Goal: Task Accomplishment & Management: Manage account settings

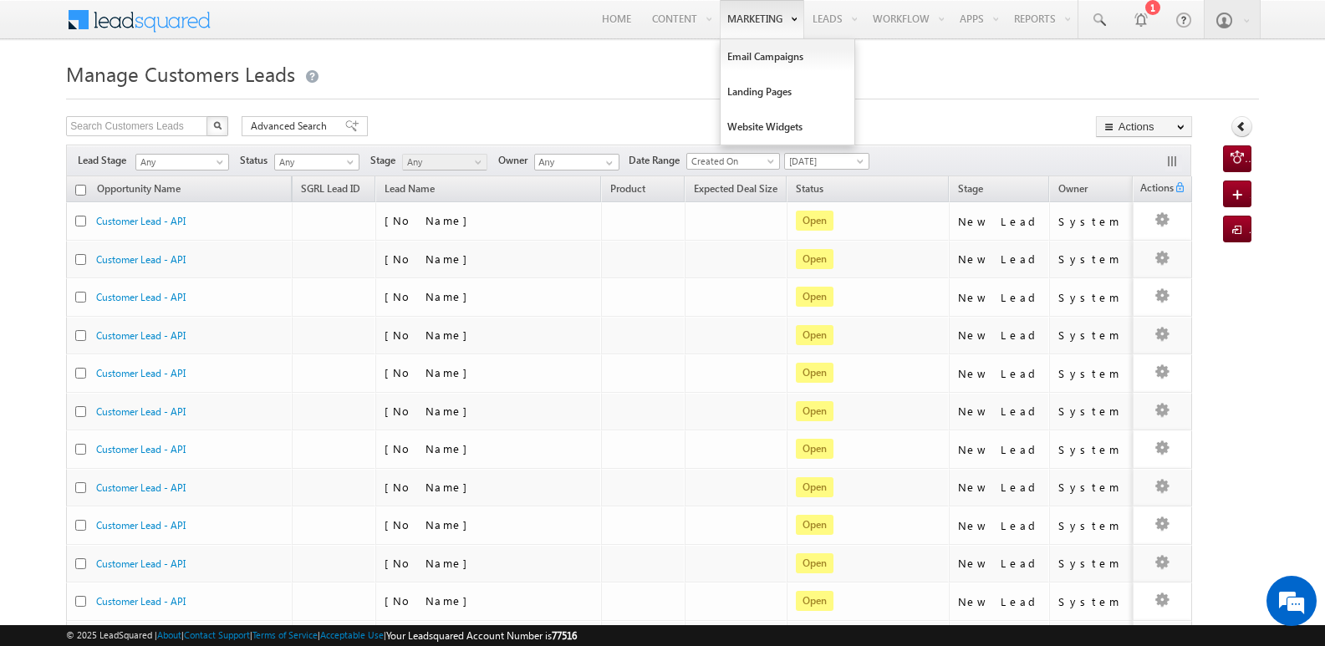
click at [743, 18] on link "Marketing" at bounding box center [762, 19] width 84 height 38
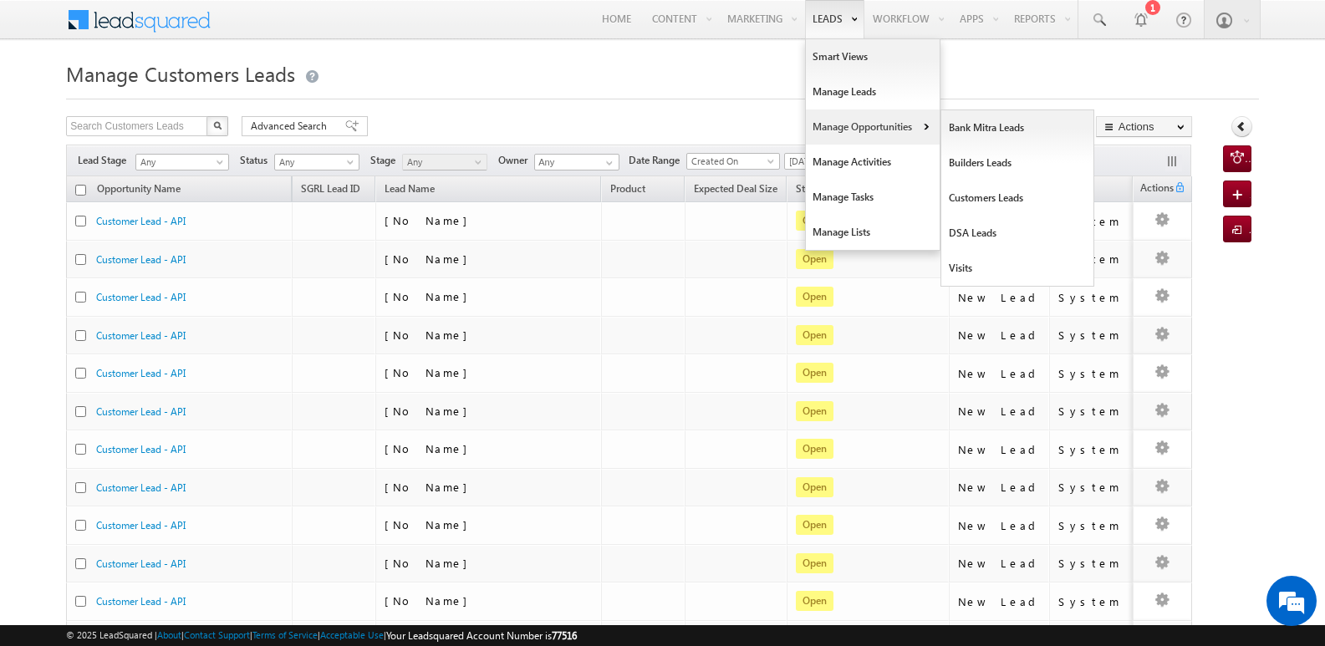
click at [851, 118] on link "Manage Opportunities" at bounding box center [873, 126] width 134 height 35
click at [1000, 205] on link "Customers Leads" at bounding box center [1017, 198] width 153 height 35
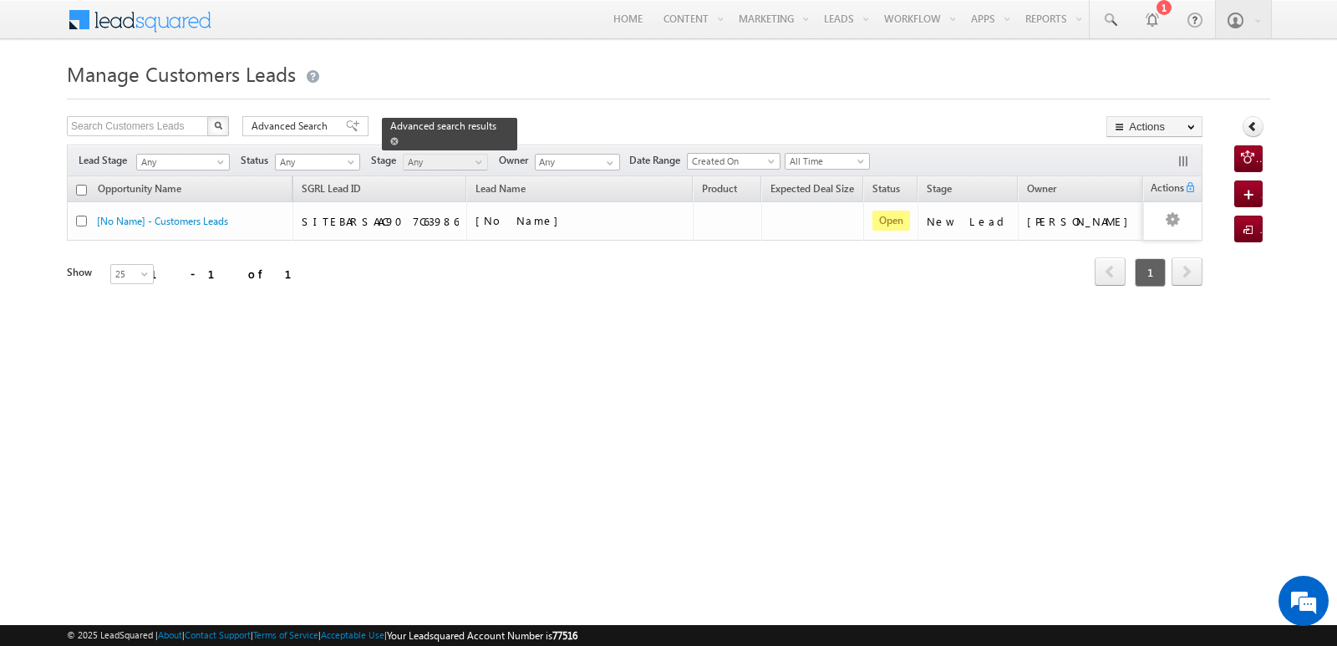
click at [399, 137] on span at bounding box center [394, 141] width 8 height 8
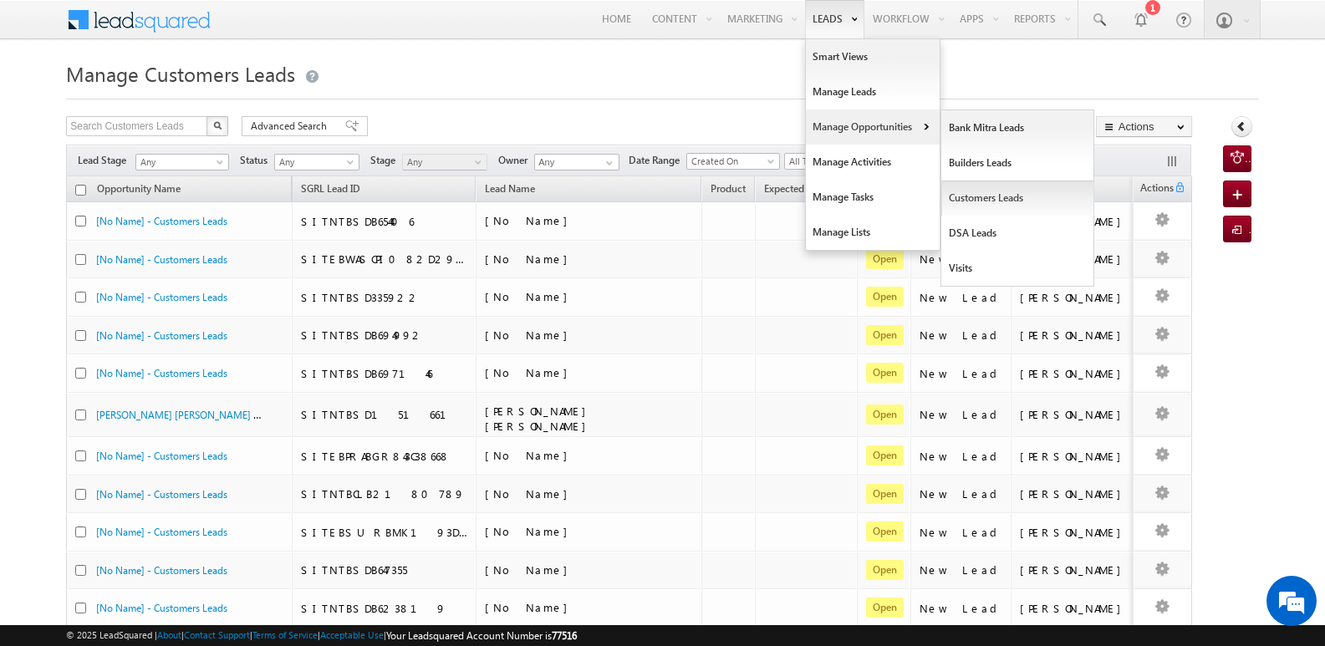
click at [984, 209] on link "Customers Leads" at bounding box center [1017, 198] width 153 height 35
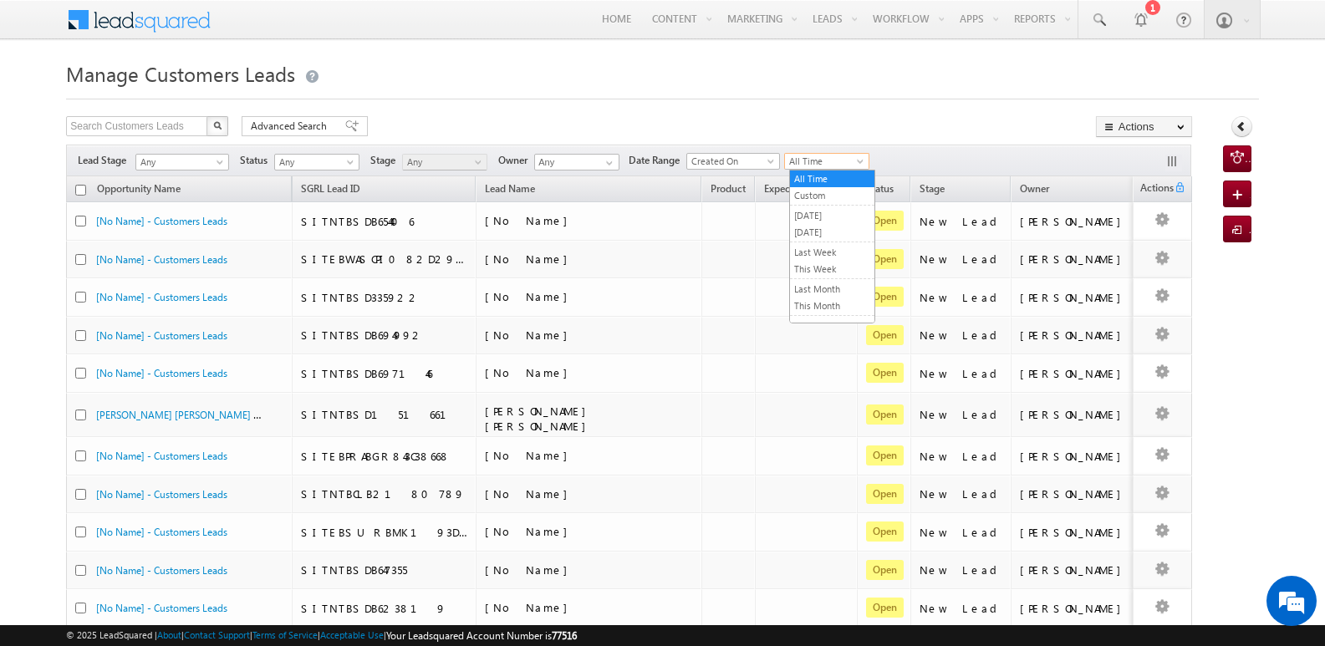
click at [843, 168] on span "All Time" at bounding box center [824, 161] width 79 height 15
click at [825, 237] on link "[DATE]" at bounding box center [832, 232] width 84 height 15
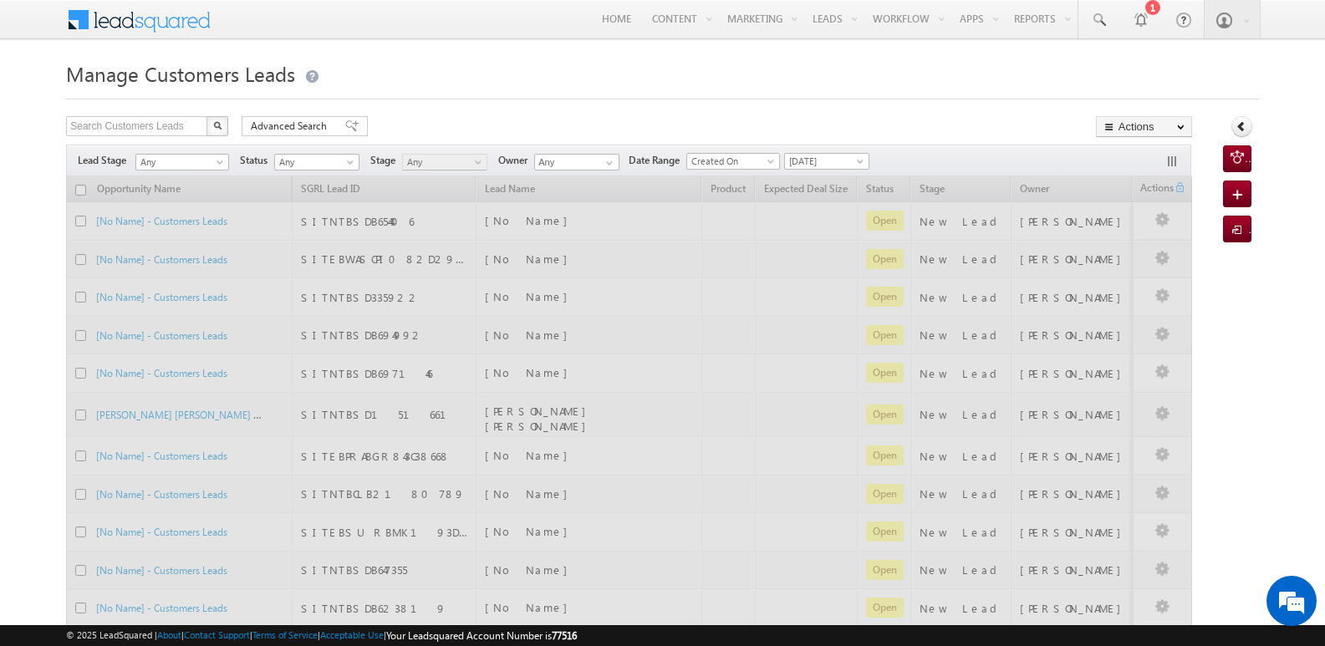
click at [791, 66] on h1 "Manage Customers Leads" at bounding box center [662, 72] width 1193 height 33
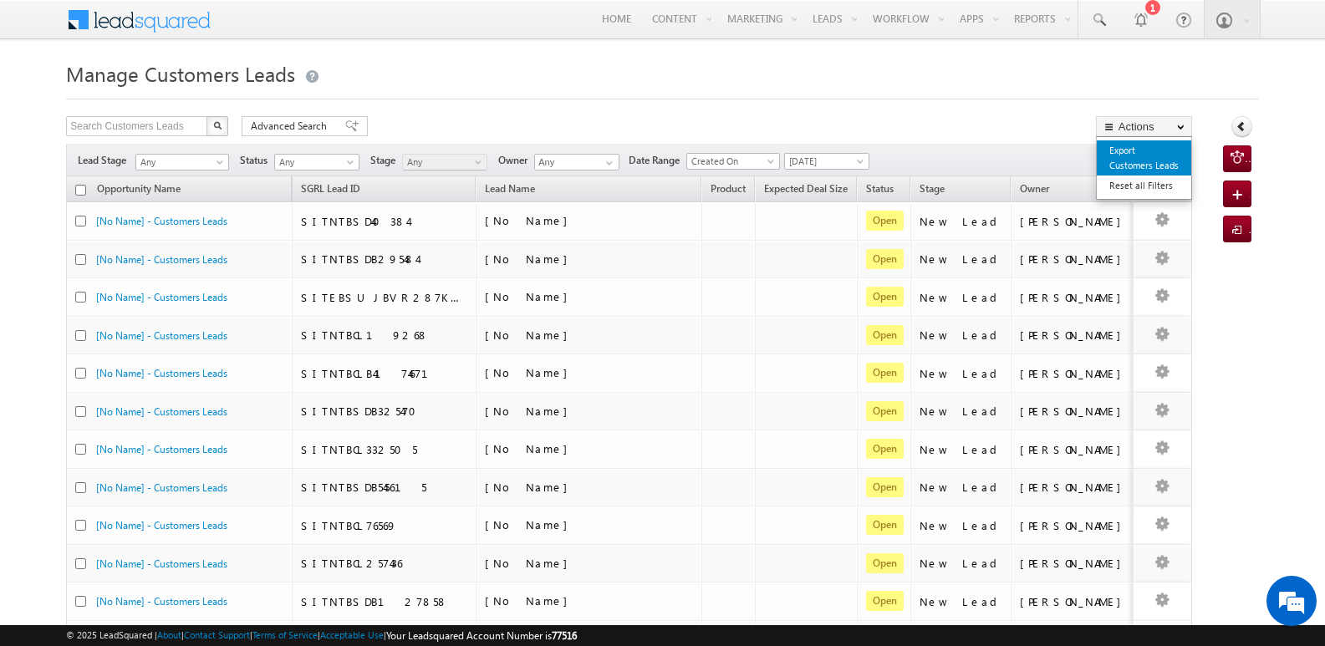
click at [1123, 159] on link "Export Customers Leads" at bounding box center [1144, 157] width 94 height 35
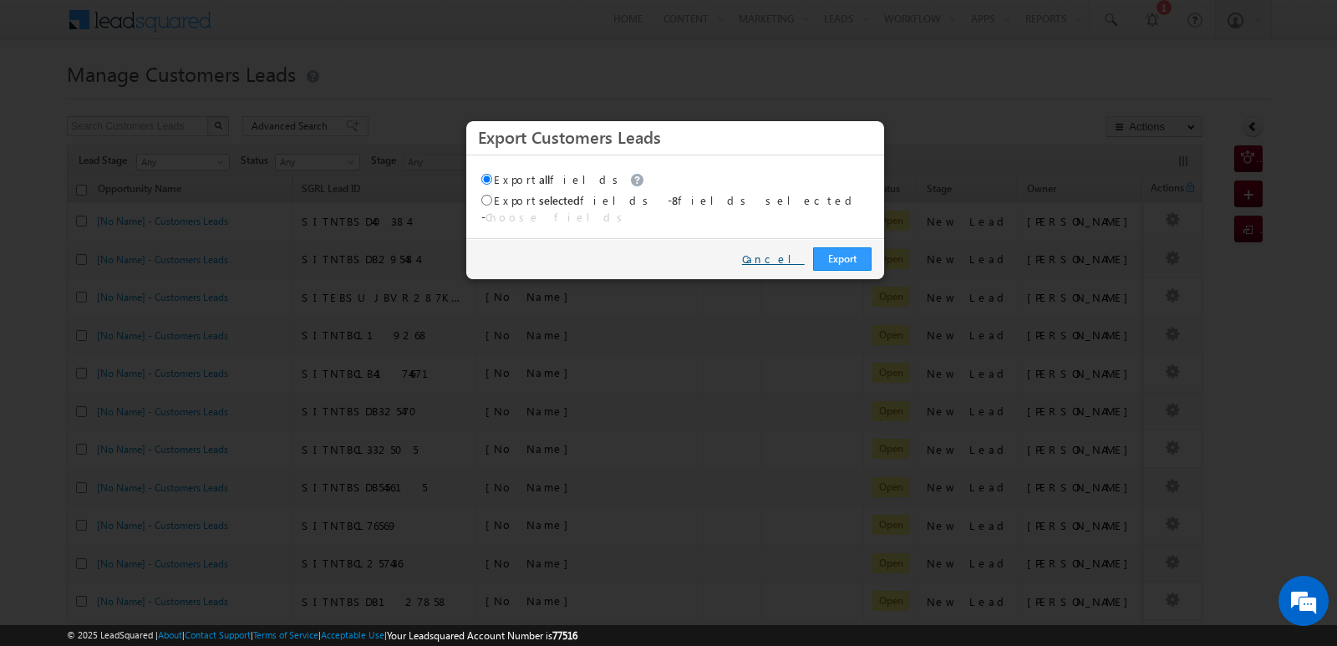
click at [778, 252] on link "Cancel" at bounding box center [773, 259] width 63 height 15
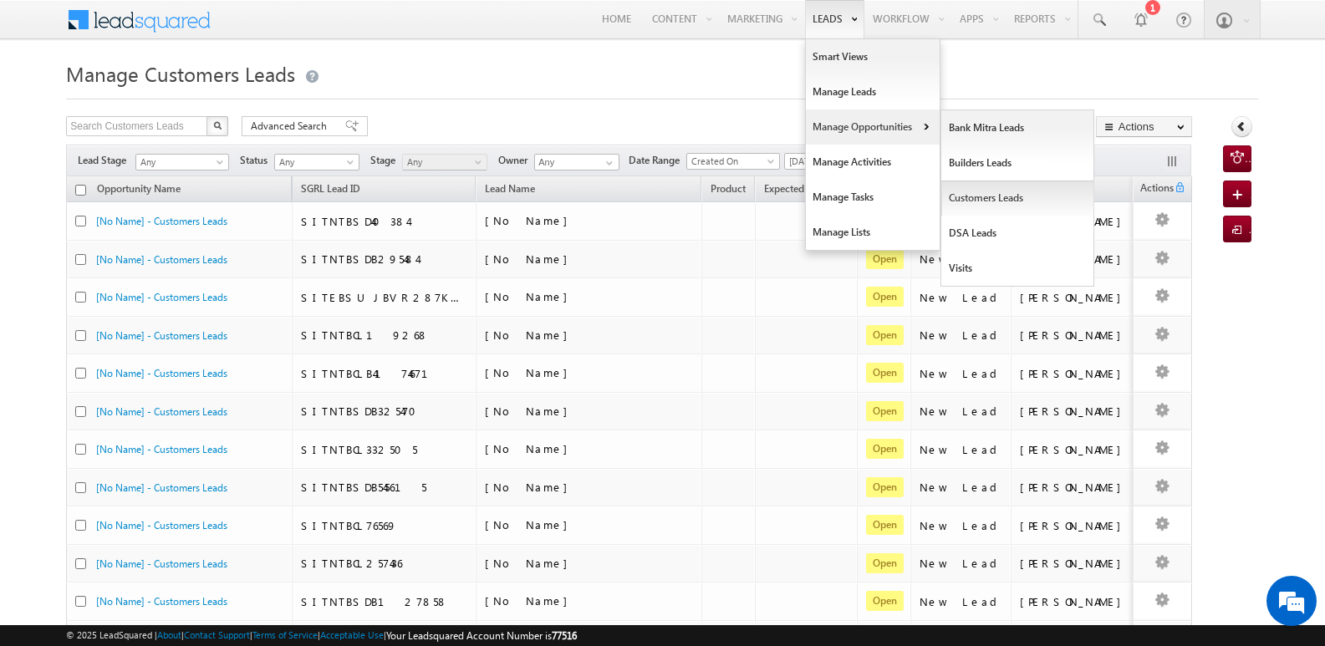
click at [980, 195] on link "Customers Leads" at bounding box center [1017, 198] width 153 height 35
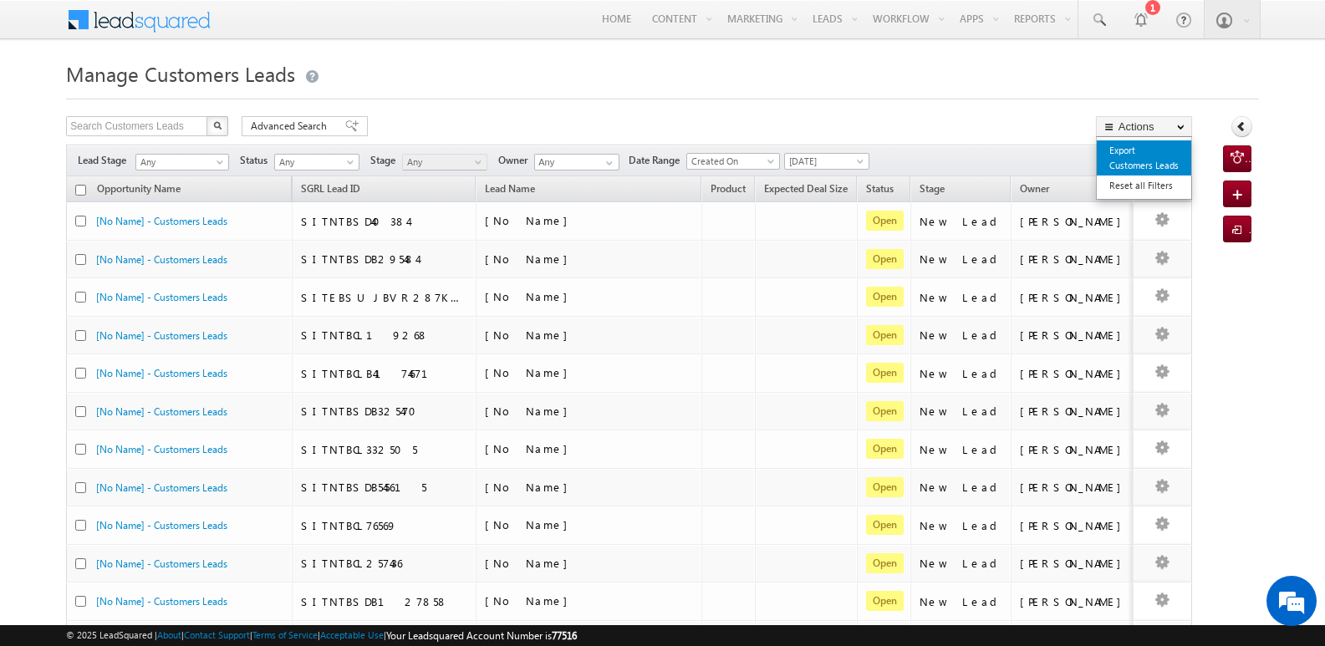
click at [1132, 151] on link "Export Customers Leads" at bounding box center [1144, 157] width 94 height 35
click at [1128, 160] on body "Menu Javed Qamar Alimuddin An... javed .ansa ri@sg rlimi" at bounding box center [662, 622] width 1325 height 1245
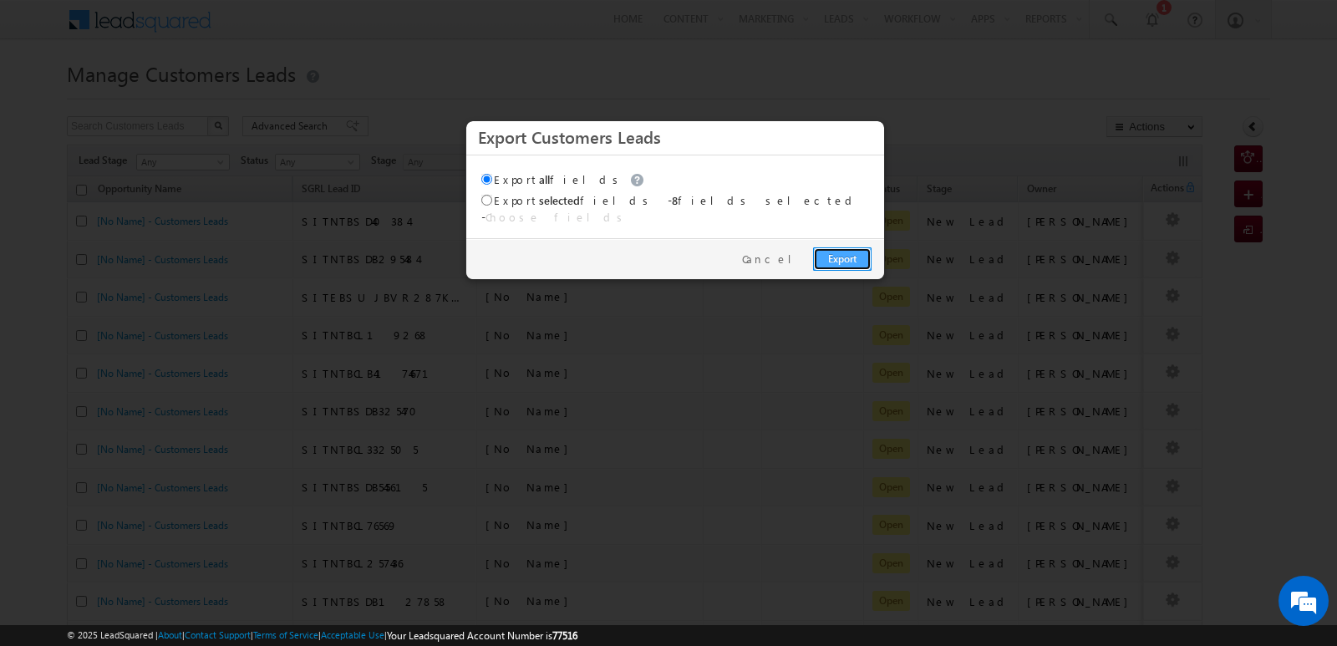
click at [844, 247] on link "Export" at bounding box center [842, 258] width 59 height 23
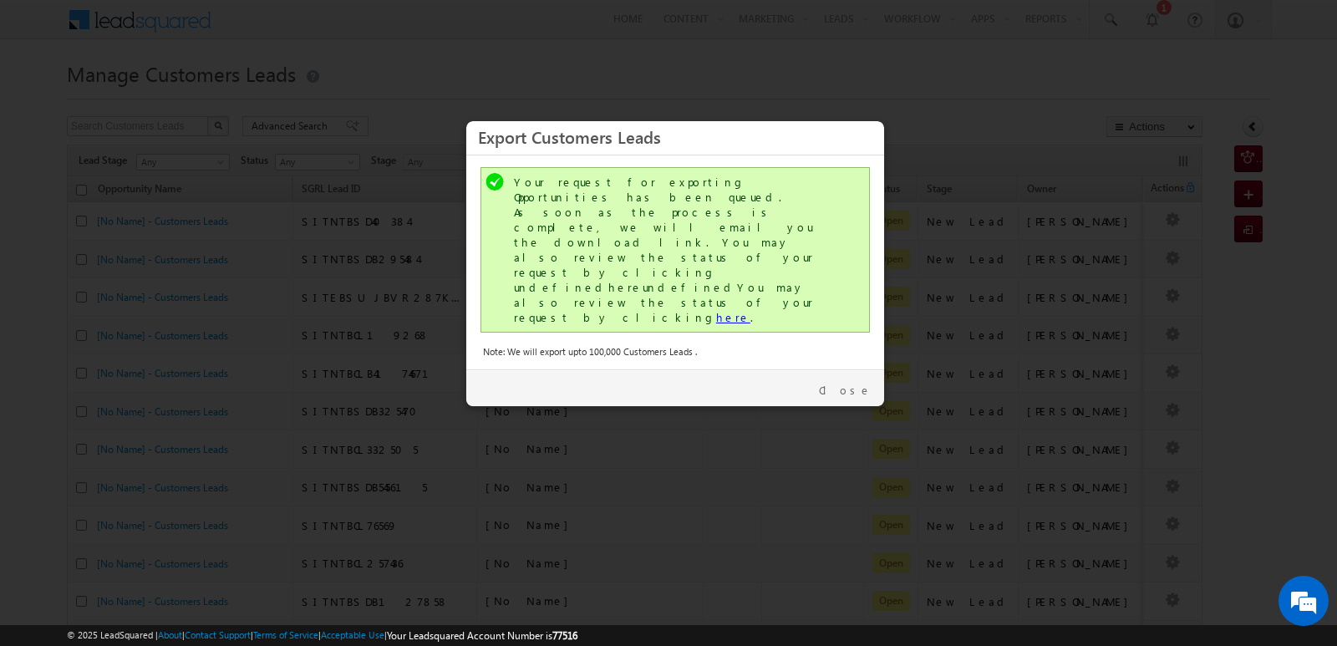
click at [716, 310] on link "here" at bounding box center [733, 317] width 34 height 14
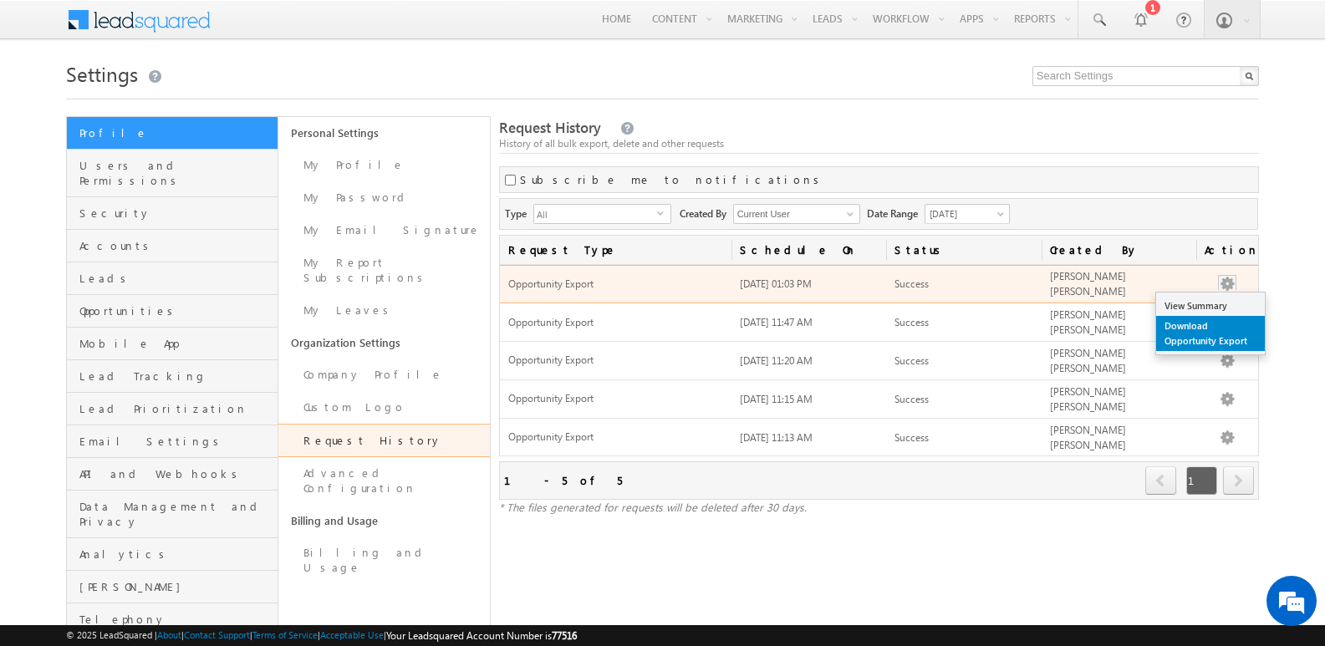
click at [1202, 333] on link "Download Opportunity Export" at bounding box center [1210, 333] width 109 height 35
